Goal: Transaction & Acquisition: Purchase product/service

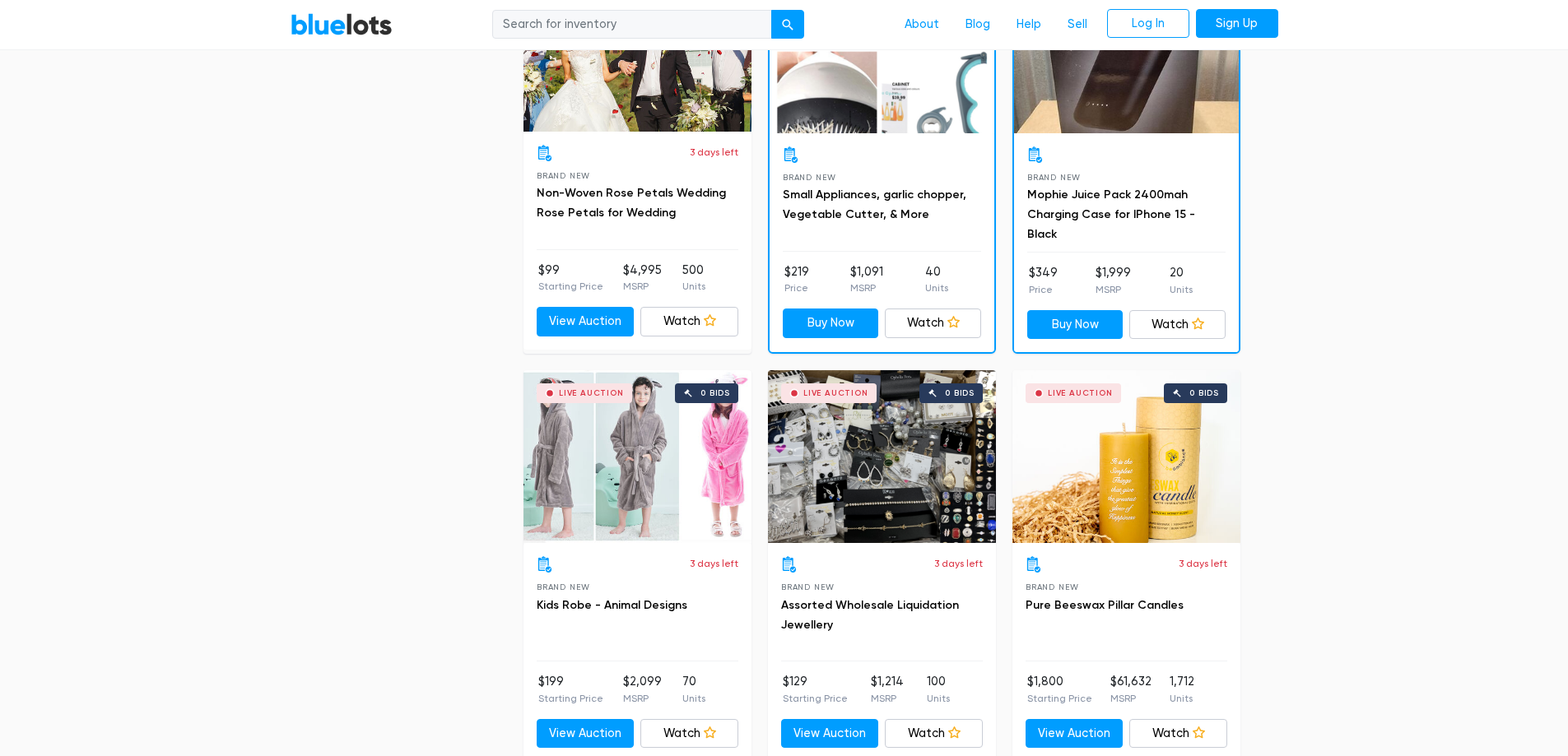
scroll to position [2303, 0]
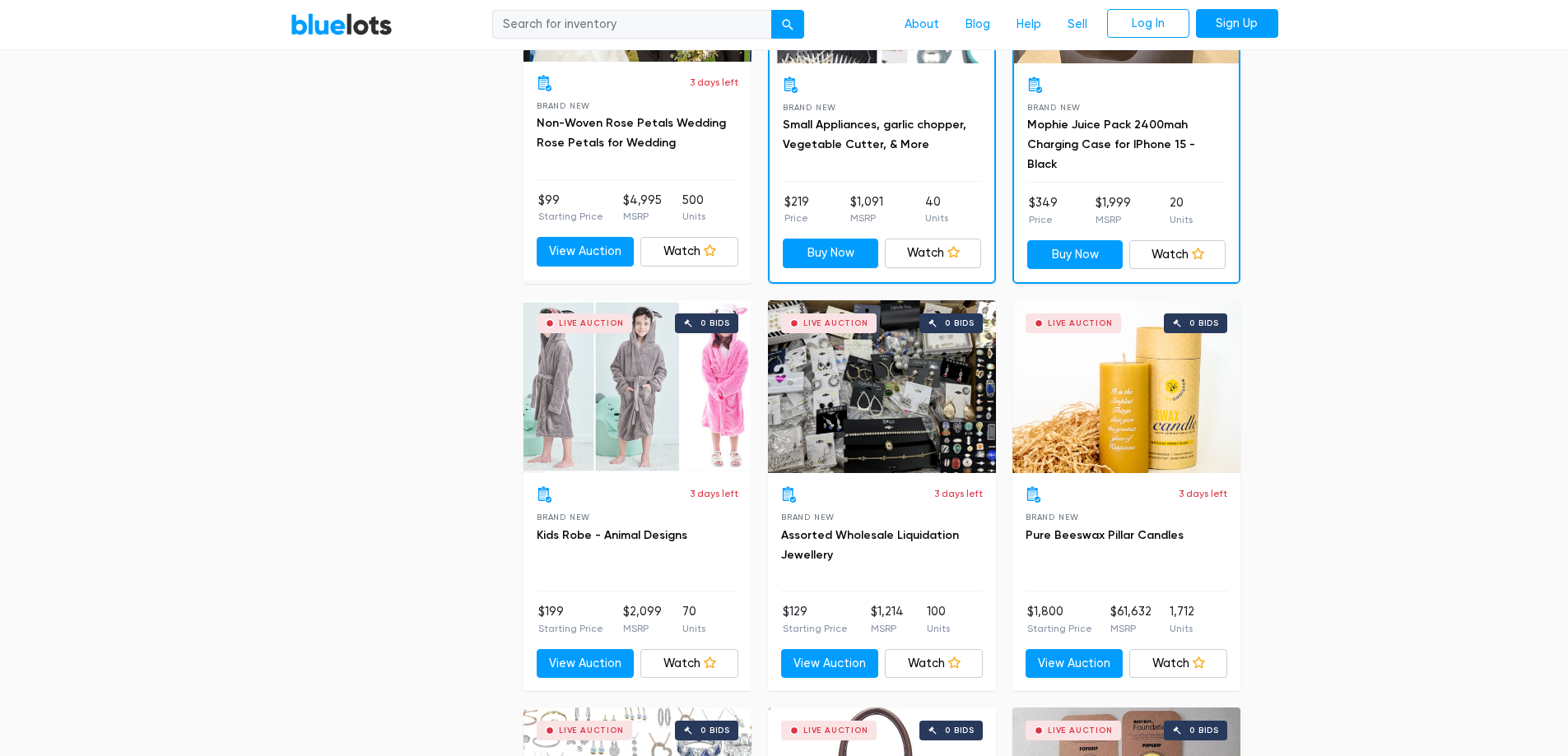
click at [892, 425] on div "Live Auction 0 bids" at bounding box center [881, 387] width 228 height 173
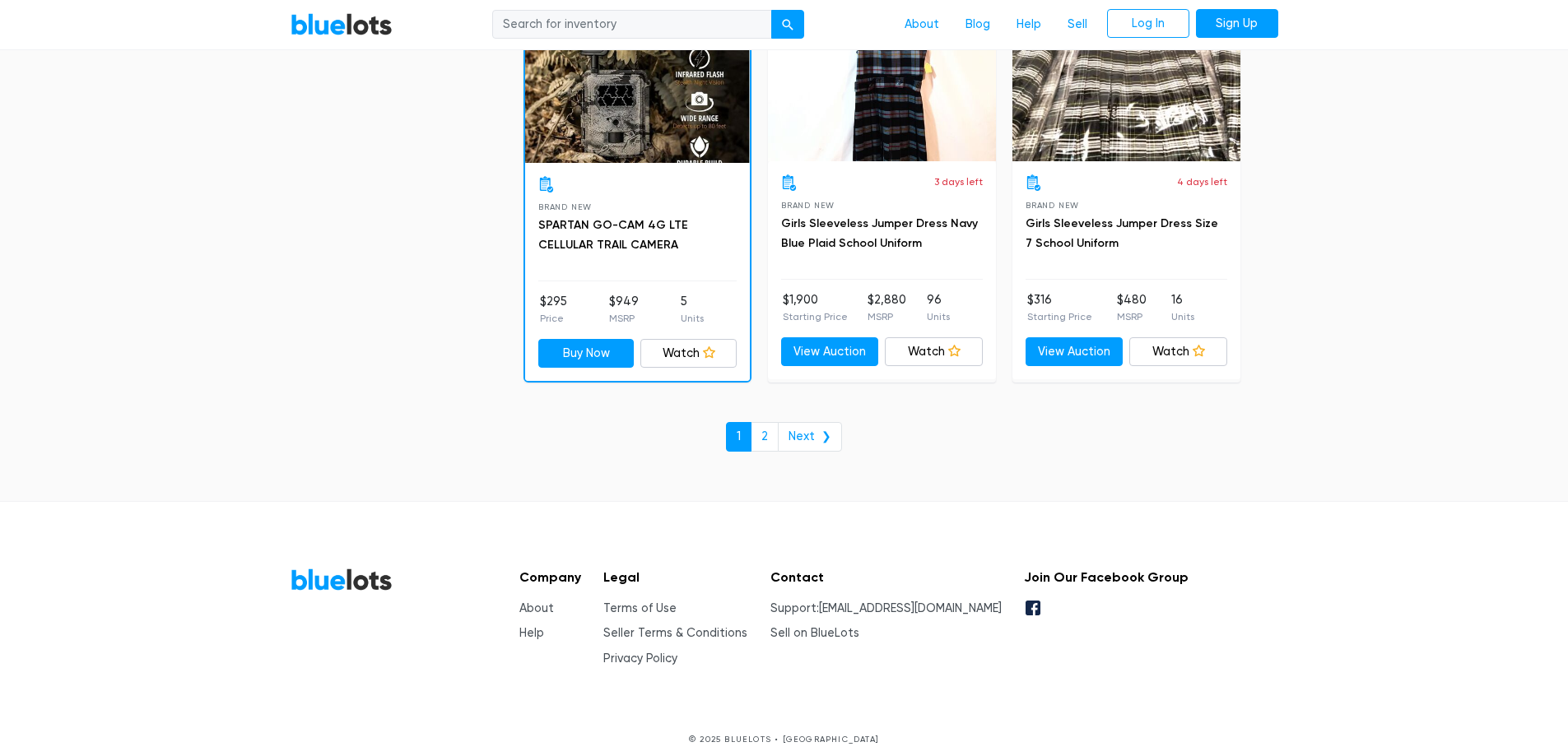
scroll to position [7109, 0]
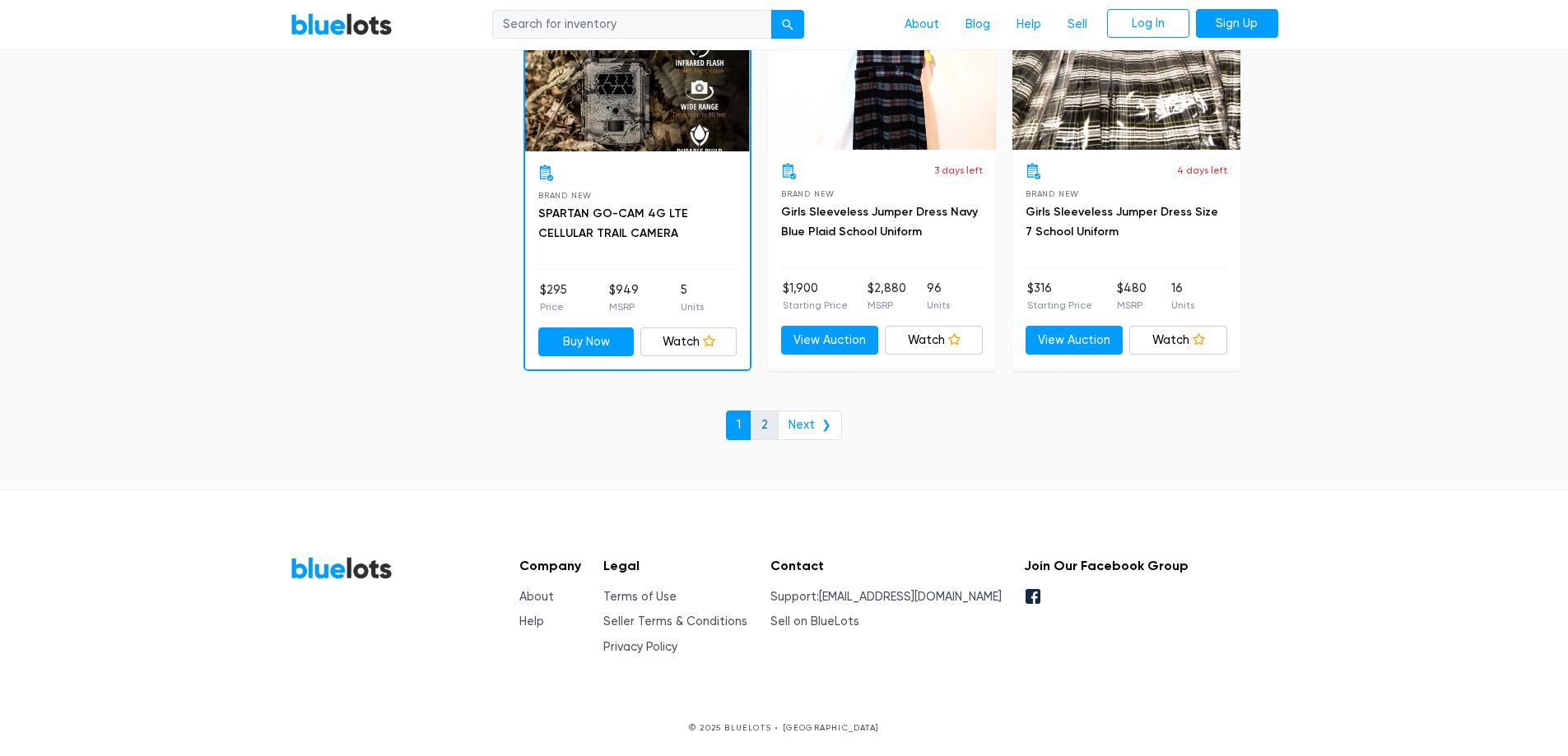
click at [764, 428] on link "2" at bounding box center [764, 425] width 28 height 30
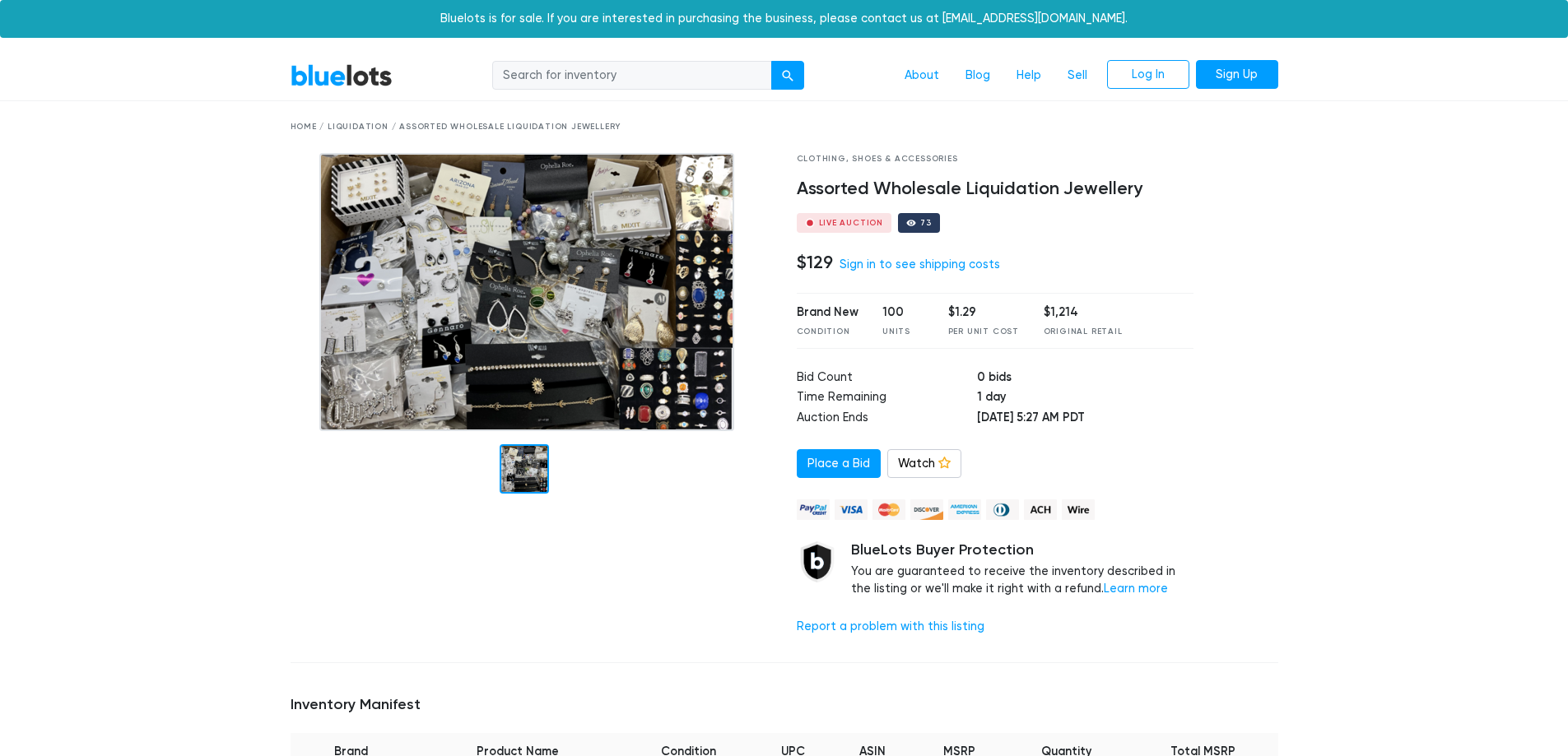
click at [440, 249] on img at bounding box center [527, 292] width 415 height 278
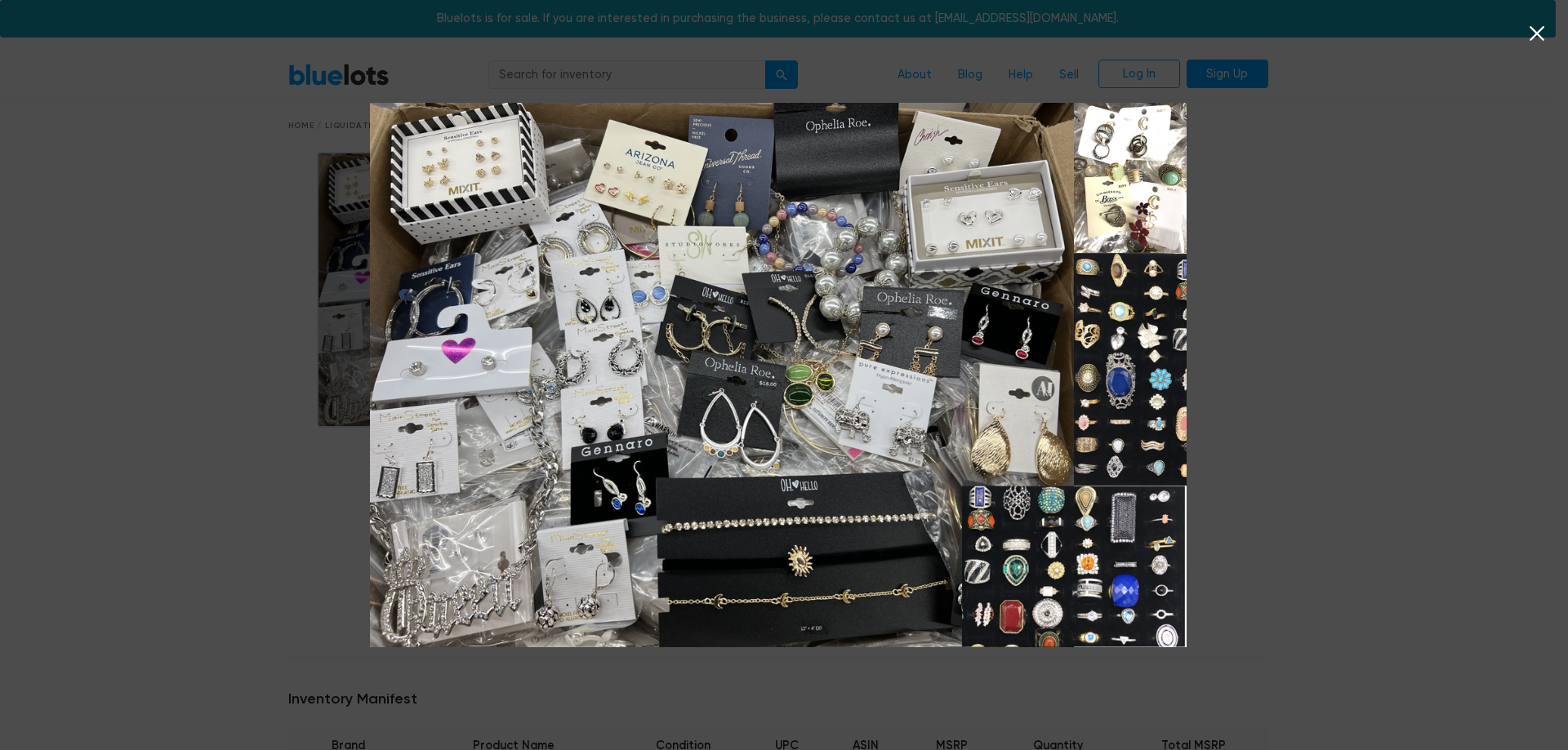
click at [1297, 309] on div at bounding box center [784, 375] width 1568 height 750
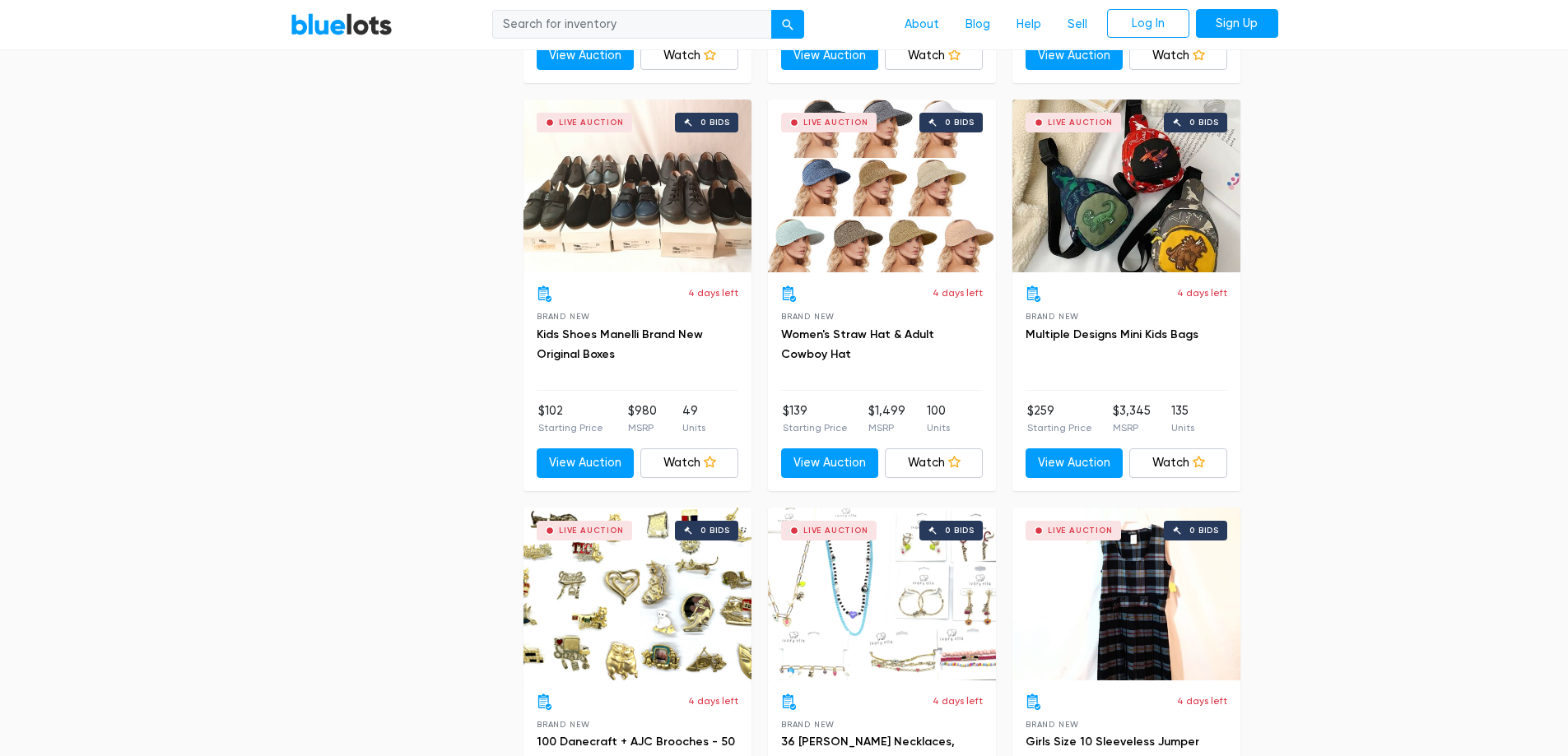
scroll to position [1646, 0]
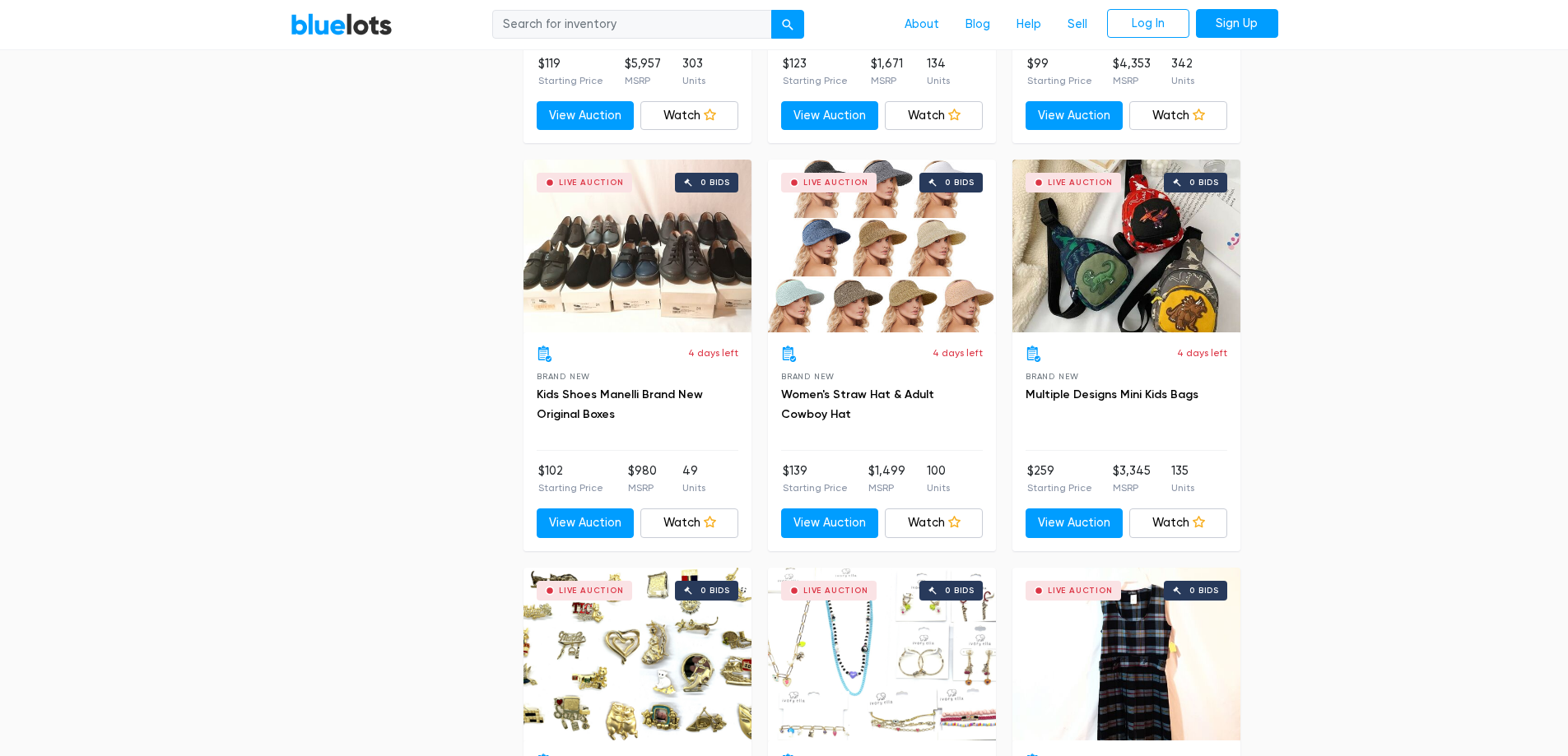
click at [1141, 238] on div "Live Auction 0 bids" at bounding box center [1126, 246] width 228 height 173
